Goal: Information Seeking & Learning: Find specific fact

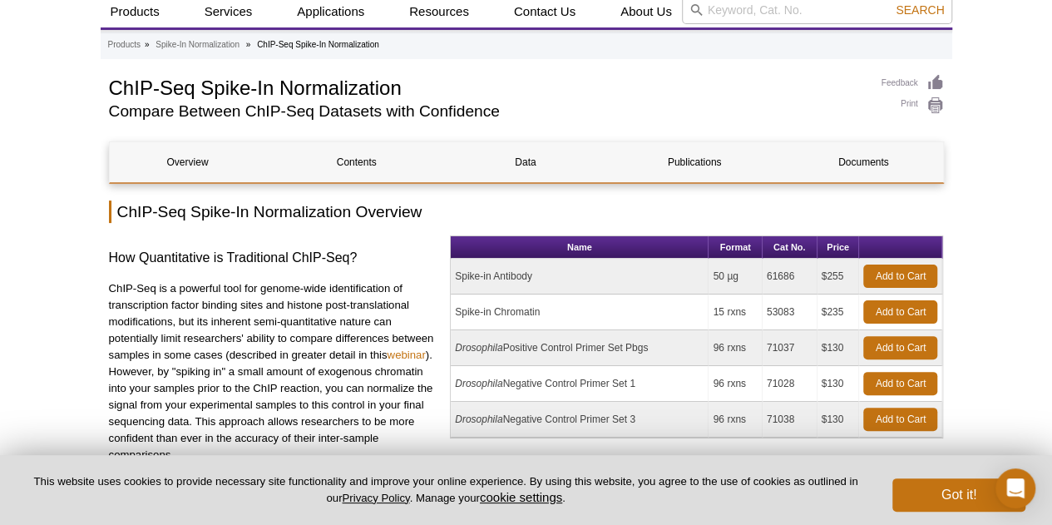
scroll to position [58, 0]
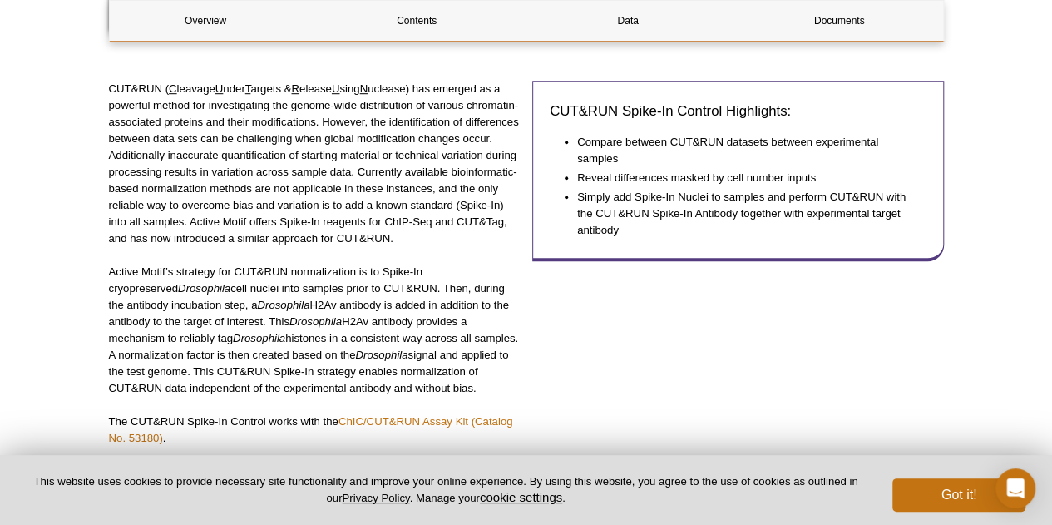
scroll to position [555, 0]
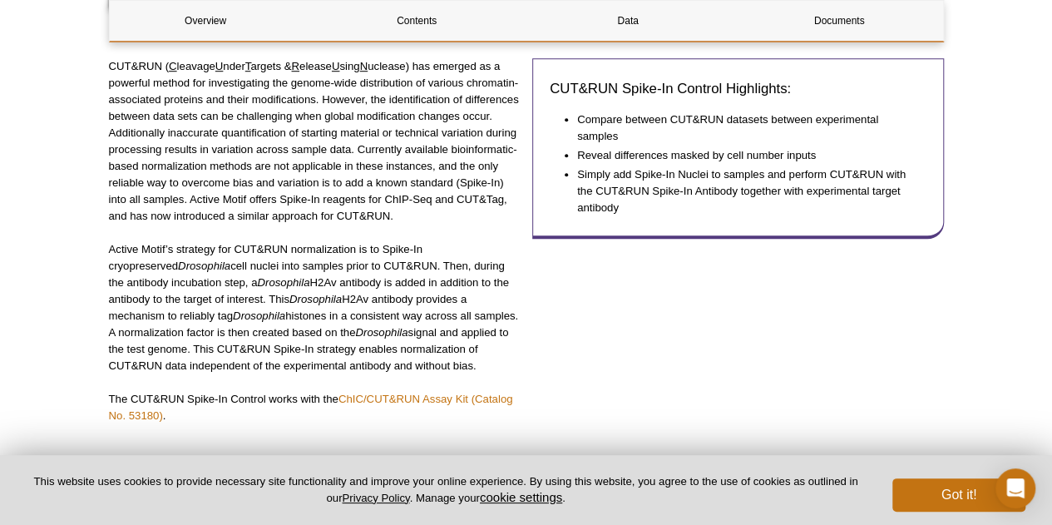
click at [664, 314] on div "CUT&RUN Spike-In Control Highlights: Compare between CUT&RUN datasets between e…" at bounding box center [738, 249] width 412 height 382
click at [412, 32] on link "Contents" at bounding box center [417, 21] width 192 height 40
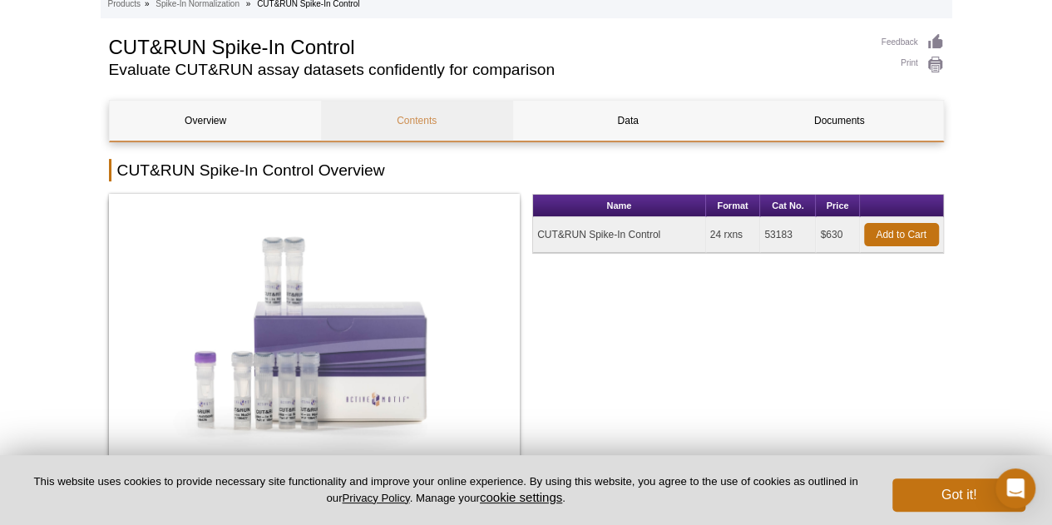
scroll to position [97, 0]
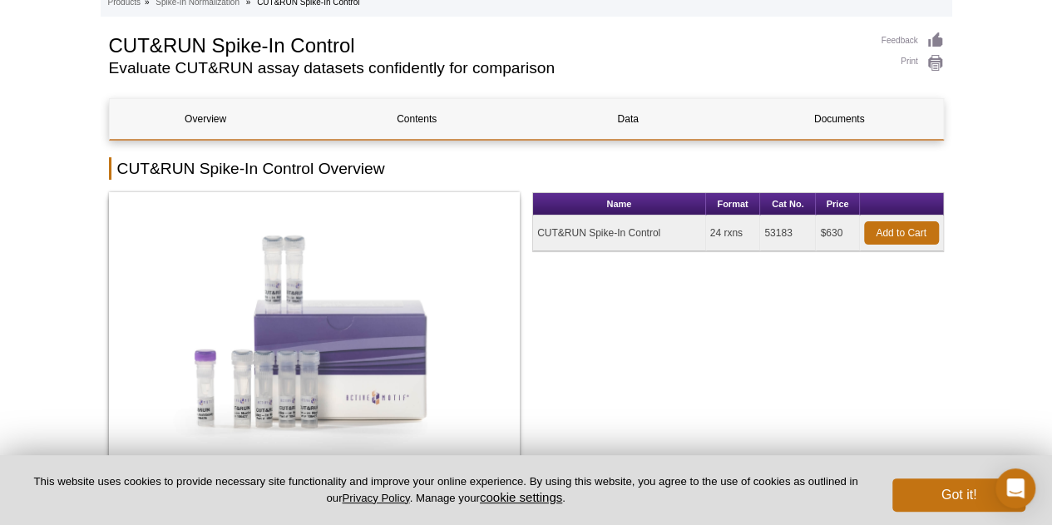
drag, startPoint x: 788, startPoint y: 234, endPoint x: 754, endPoint y: 228, distance: 34.6
click at [754, 228] on tr "CUT&RUN Spike-In Control 24 rxns 53183 $630 Add to Cart" at bounding box center [738, 233] width 410 height 36
click at [798, 239] on td "53183" at bounding box center [788, 233] width 56 height 36
drag, startPoint x: 633, startPoint y: 232, endPoint x: 512, endPoint y: 237, distance: 120.7
click at [512, 237] on div "Name Format Cat No. Price CUT&RUN Spike-In Control 24 rxns 53183 $630 Add to Ca…" at bounding box center [526, 338] width 835 height 292
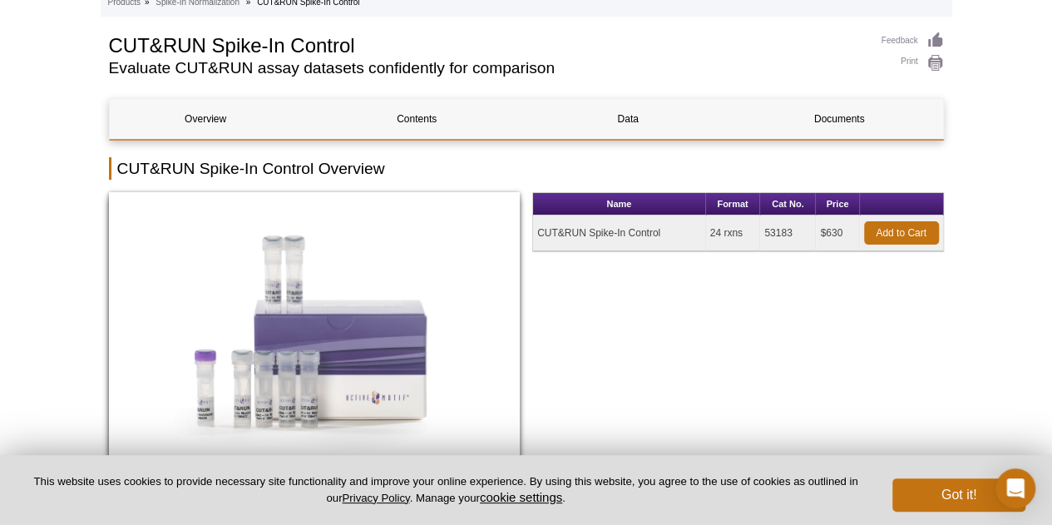
copy div "Name Format Cat No. Price CUT&RUN Spike-In Control"
